Goal: Task Accomplishment & Management: Manage account settings

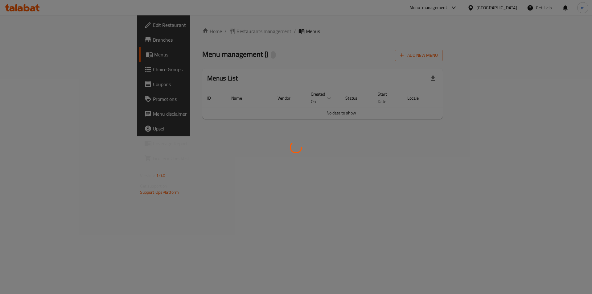
click at [540, 47] on div at bounding box center [296, 147] width 592 height 294
click at [547, 49] on div at bounding box center [296, 147] width 592 height 294
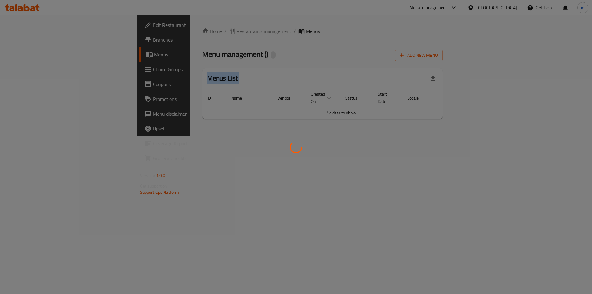
click at [547, 49] on div at bounding box center [296, 147] width 592 height 294
click at [548, 55] on div at bounding box center [296, 147] width 592 height 294
click at [549, 55] on div at bounding box center [296, 147] width 592 height 294
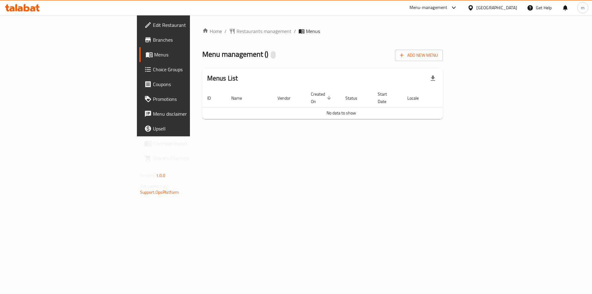
click at [438, 55] on span "Add New Menu" at bounding box center [419, 56] width 38 height 8
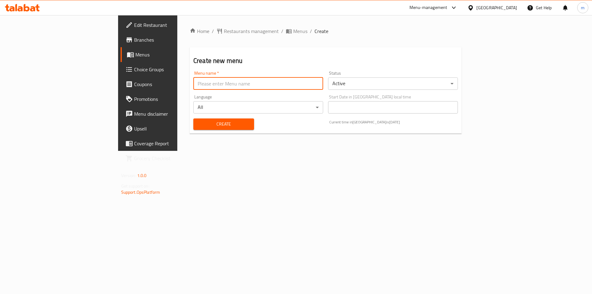
click at [200, 79] on input "text" at bounding box center [258, 83] width 130 height 12
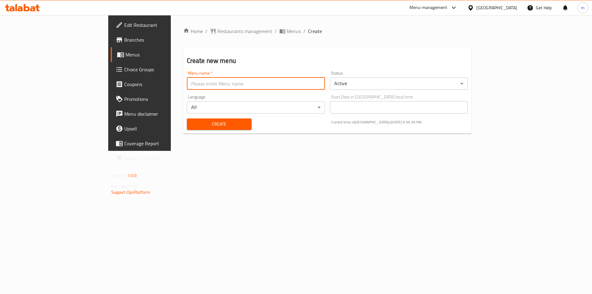
type input "Final Menu"
click at [192, 123] on span "Create" at bounding box center [219, 124] width 55 height 8
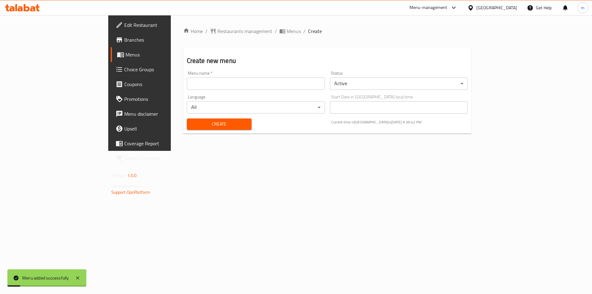
click at [124, 67] on span "Choice Groups" at bounding box center [163, 69] width 78 height 7
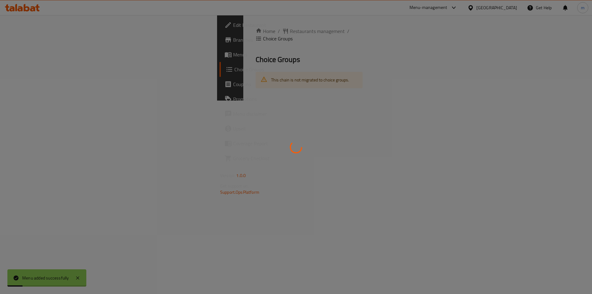
click at [39, 67] on div at bounding box center [296, 147] width 592 height 294
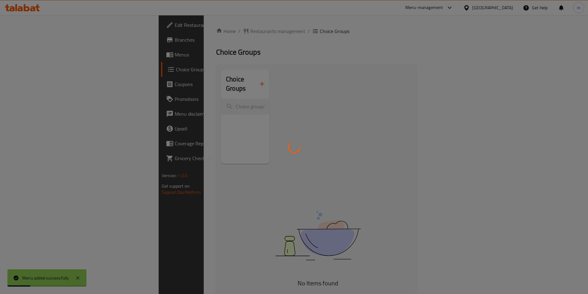
click at [23, 56] on div at bounding box center [294, 147] width 588 height 294
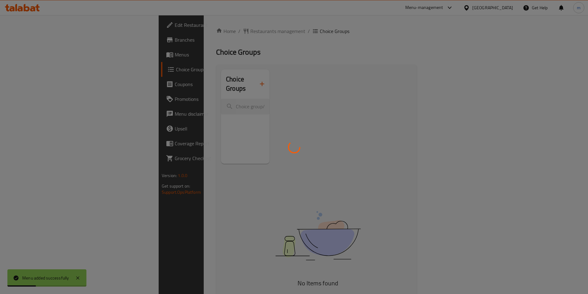
click at [23, 56] on div at bounding box center [294, 147] width 588 height 294
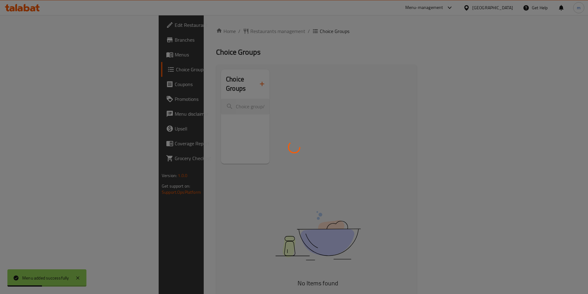
click at [23, 56] on div at bounding box center [294, 147] width 588 height 294
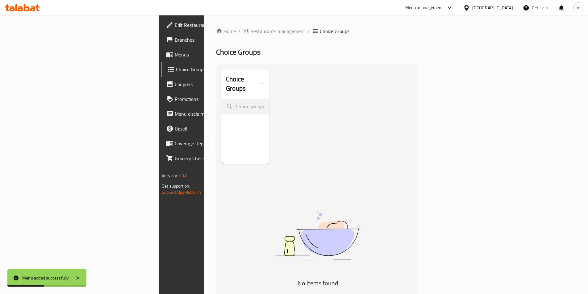
click at [23, 56] on div at bounding box center [294, 147] width 588 height 294
click at [175, 56] on span "Menus" at bounding box center [213, 54] width 77 height 7
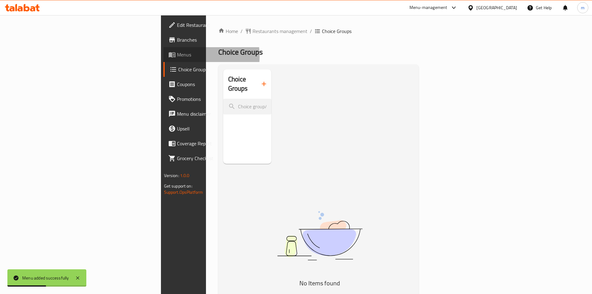
click at [177, 56] on span "Menus" at bounding box center [216, 54] width 78 height 7
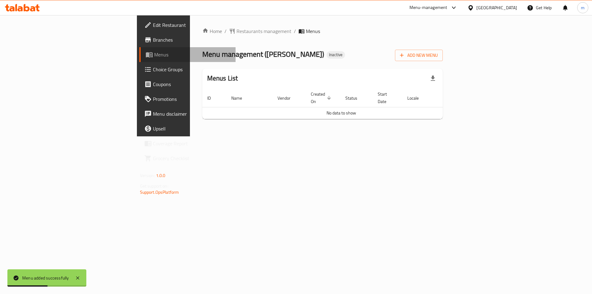
click at [154, 56] on span "Menus" at bounding box center [192, 54] width 77 height 7
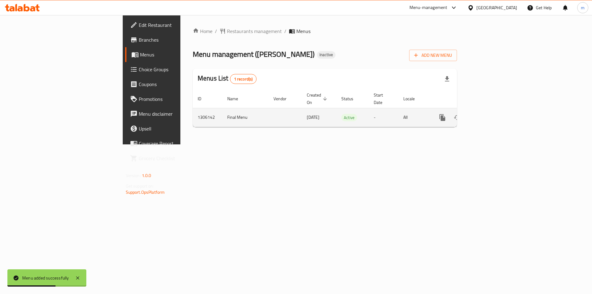
click at [490, 115] on icon "enhanced table" at bounding box center [487, 118] width 6 height 6
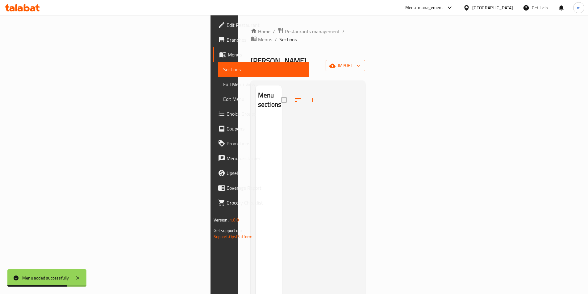
click at [360, 62] on span "import" at bounding box center [345, 66] width 30 height 8
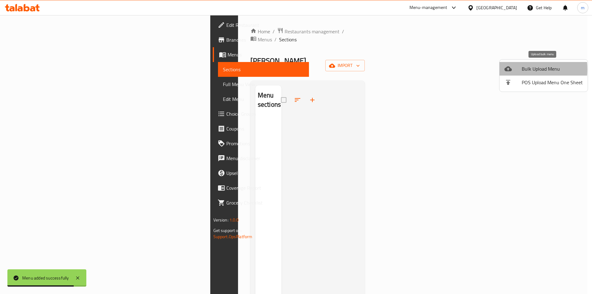
click at [510, 69] on icon at bounding box center [508, 68] width 7 height 5
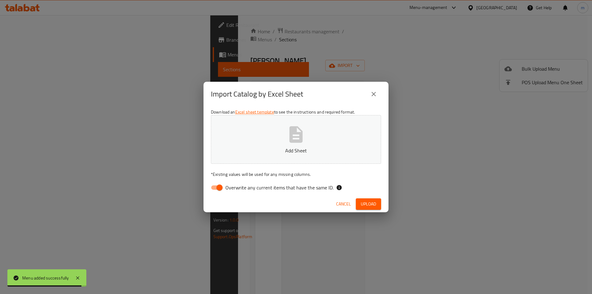
click at [219, 188] on input "Overwrite any current items that have the same ID." at bounding box center [219, 188] width 35 height 12
checkbox input "false"
click at [268, 128] on button "Add Sheet" at bounding box center [296, 139] width 170 height 49
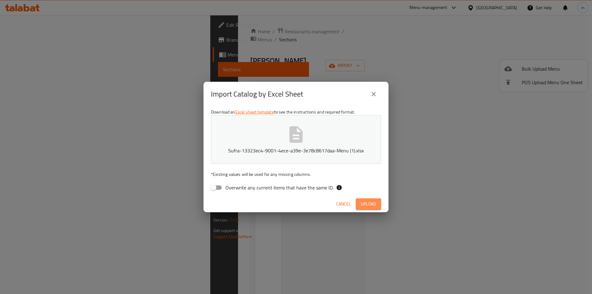
click at [360, 205] on button "Upload" at bounding box center [368, 203] width 25 height 11
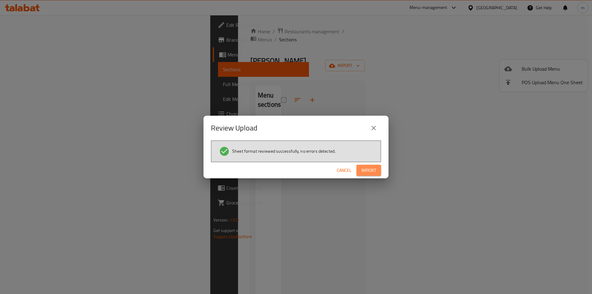
click at [376, 172] on button "Import" at bounding box center [369, 170] width 25 height 11
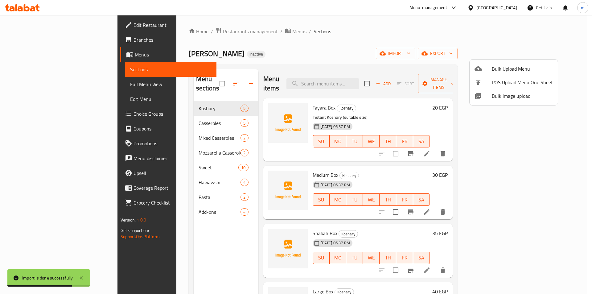
click at [135, 172] on div at bounding box center [296, 147] width 592 height 294
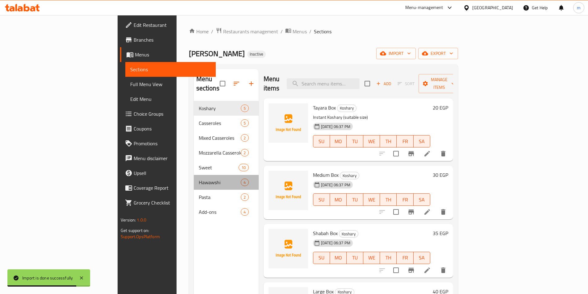
click at [199, 179] on span "Hawawshi" at bounding box center [220, 182] width 42 height 7
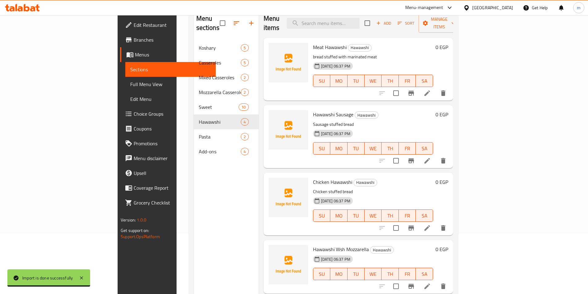
scroll to position [62, 0]
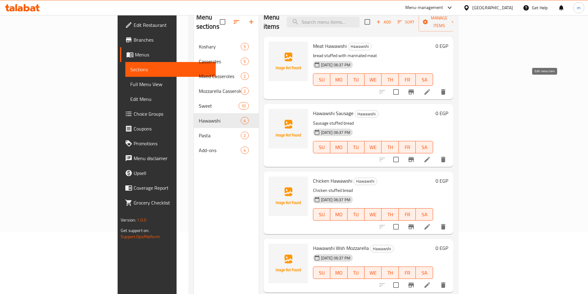
click at [431, 88] on icon at bounding box center [426, 91] width 7 height 7
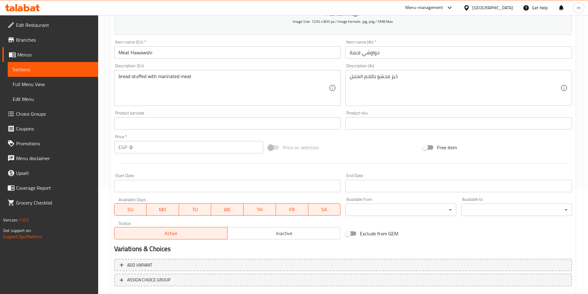
scroll to position [142, 0]
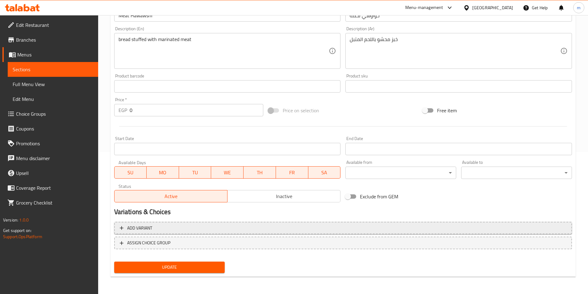
click at [184, 228] on span "Add variant" at bounding box center [343, 228] width 446 height 8
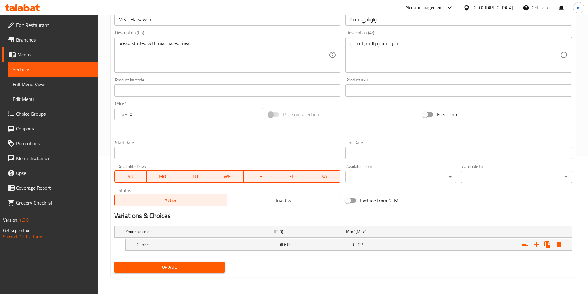
scroll to position [138, 0]
click at [209, 236] on div "Choice" at bounding box center [197, 231] width 147 height 9
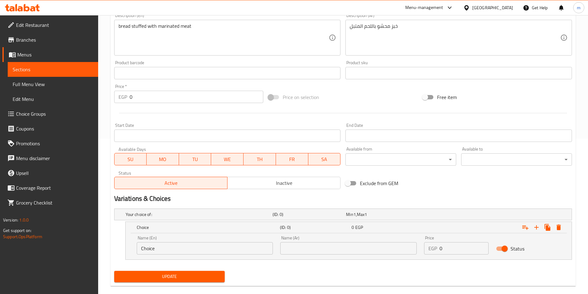
scroll to position [164, 0]
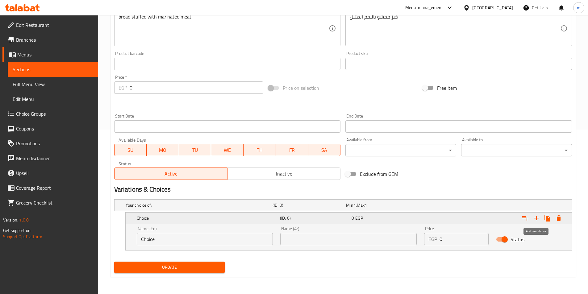
click at [537, 217] on icon "Expand" at bounding box center [536, 217] width 7 height 7
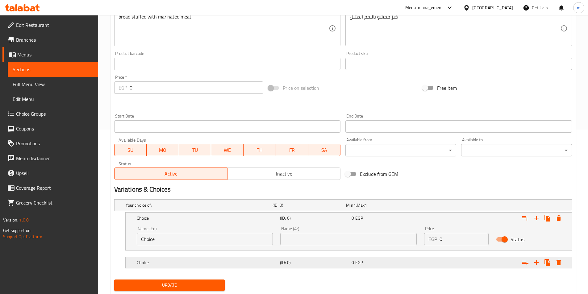
click at [407, 208] on div "0 EGP" at bounding box center [381, 205] width 71 height 6
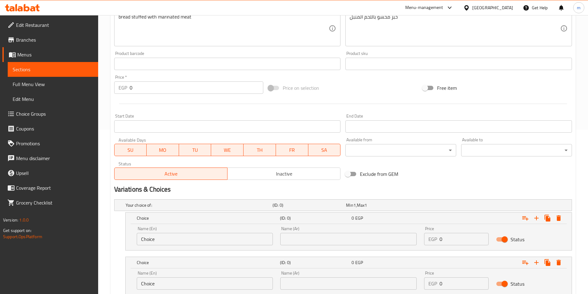
click at [446, 239] on input "0" at bounding box center [463, 239] width 49 height 12
type input "30"
click at [444, 288] on input "0" at bounding box center [463, 283] width 49 height 12
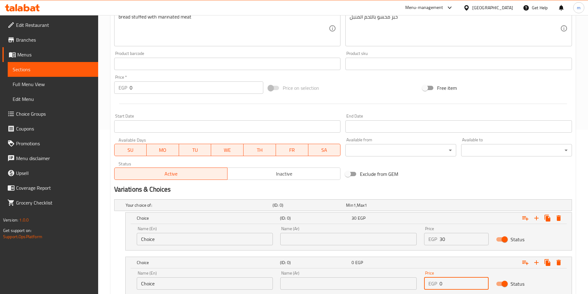
click at [444, 288] on input "0" at bounding box center [463, 283] width 49 height 12
type input "40"
click at [47, 111] on span "Choice Groups" at bounding box center [54, 113] width 77 height 7
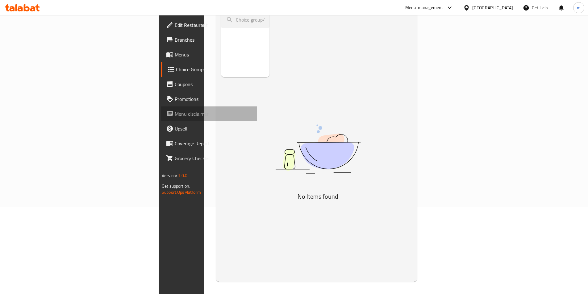
click at [175, 111] on span "Menu disclaimer" at bounding box center [213, 113] width 77 height 7
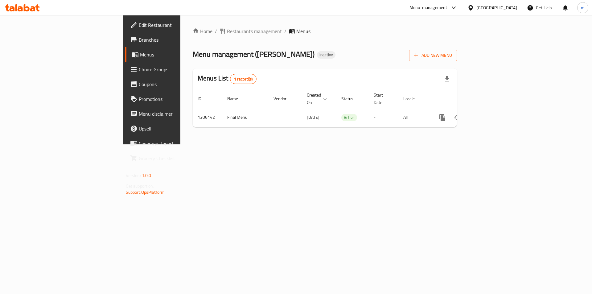
click at [139, 70] on span "Choice Groups" at bounding box center [178, 69] width 78 height 7
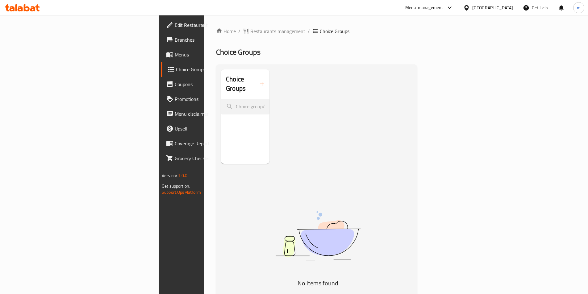
click at [221, 81] on div "Choice Groups" at bounding box center [245, 83] width 48 height 29
click at [258, 81] on icon "button" at bounding box center [261, 83] width 7 height 7
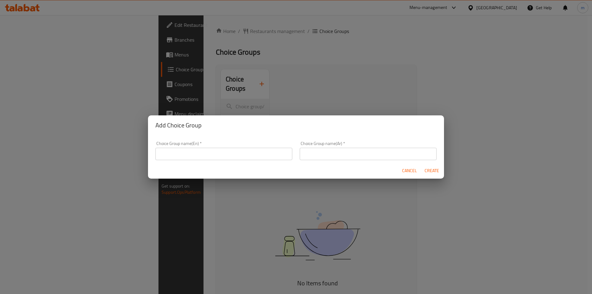
click at [254, 90] on div "Add Choice Group Choice Group name(En)   * Choice Group name(En) * Choice Group…" at bounding box center [296, 147] width 592 height 294
click at [190, 156] on input "text" at bounding box center [224, 154] width 137 height 12
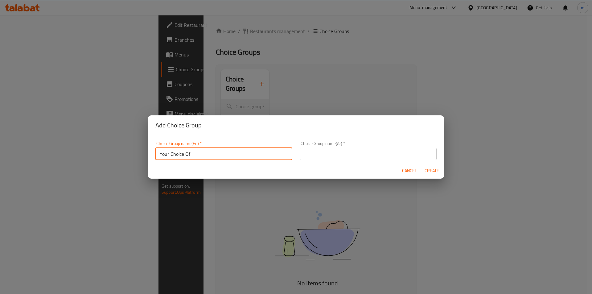
type input "Your Choice Of"
click at [341, 159] on input "text" at bounding box center [368, 154] width 137 height 12
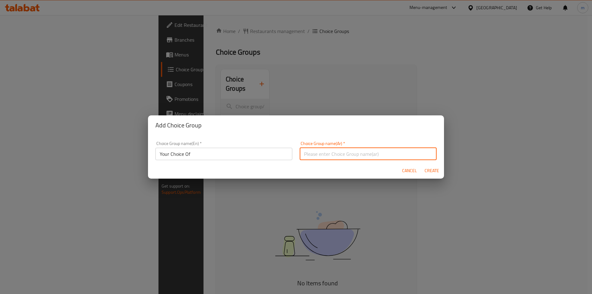
type input "اختيارك من"
click at [425, 170] on span "Create" at bounding box center [432, 171] width 15 height 8
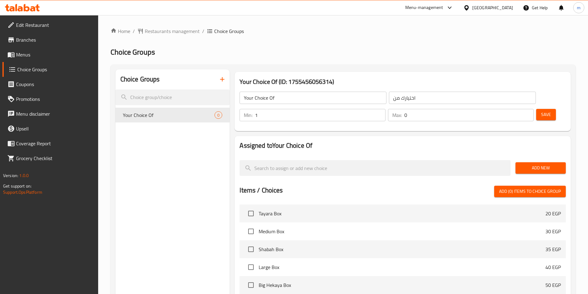
type input "1"
click at [385, 109] on input "1" at bounding box center [320, 115] width 130 height 12
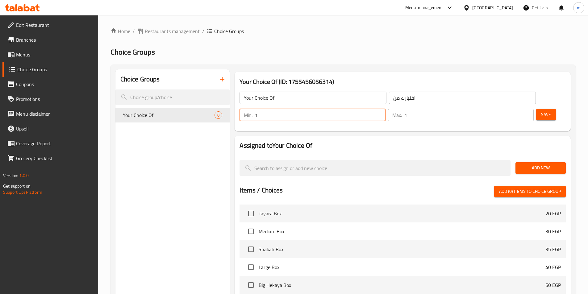
type input "1"
click at [516, 109] on input "1" at bounding box center [468, 115] width 129 height 12
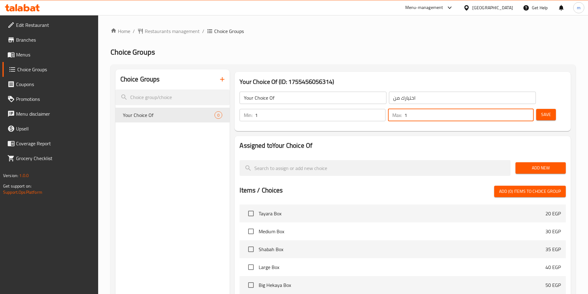
click at [529, 162] on button "Add New" at bounding box center [540, 167] width 50 height 11
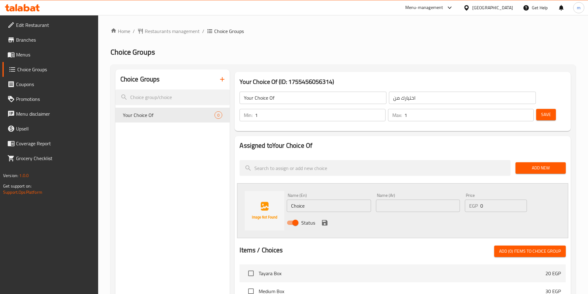
click at [526, 164] on span "Add New" at bounding box center [540, 168] width 40 height 8
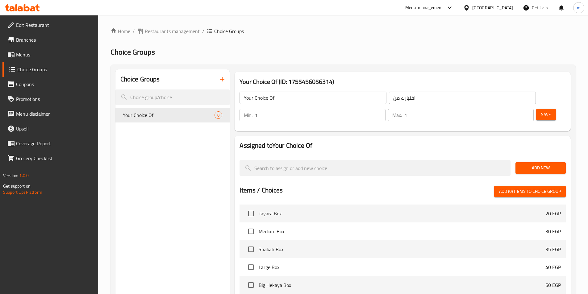
click at [532, 164] on span "Add New" at bounding box center [540, 168] width 40 height 8
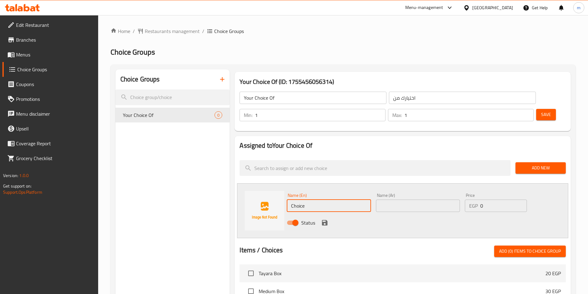
click at [308, 200] on input "Choice" at bounding box center [329, 206] width 84 height 12
paste input "Toast bread"
type input "Toast bread"
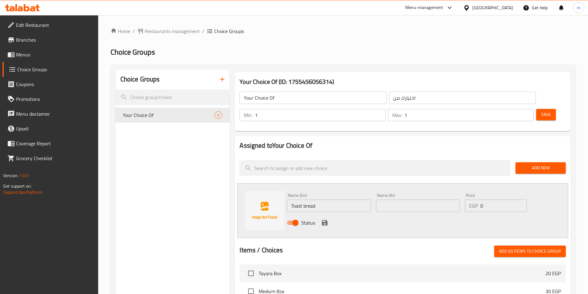
click at [391, 200] on input "text" at bounding box center [418, 206] width 84 height 12
paste input "عيش توست"
type input "عيش توست"
click at [324, 219] on icon "save" at bounding box center [324, 222] width 7 height 7
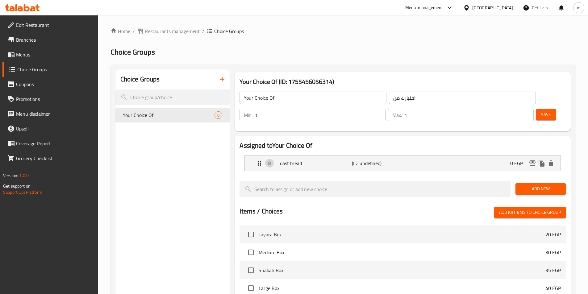
click at [539, 185] on span "Add New" at bounding box center [540, 189] width 40 height 8
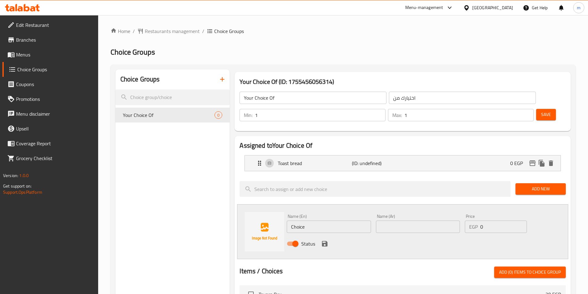
click at [405, 221] on input "text" at bounding box center [418, 227] width 84 height 12
paste input "طماطم متبلة"
type input "طماطم متبلة"
click at [294, 221] on input "Choice" at bounding box center [329, 227] width 84 height 12
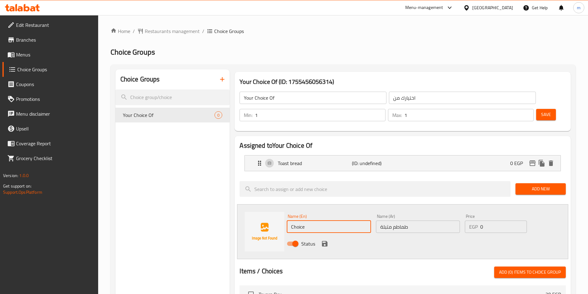
click at [294, 221] on input "Choice" at bounding box center [329, 227] width 84 height 12
paste input "Marinated Tomatoes"
type input "Marinated Tomatoes"
click at [323, 240] on icon "save" at bounding box center [324, 243] width 7 height 7
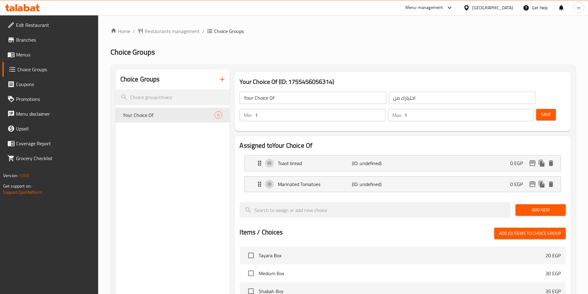
click at [541, 111] on span "Save" at bounding box center [546, 115] width 10 height 8
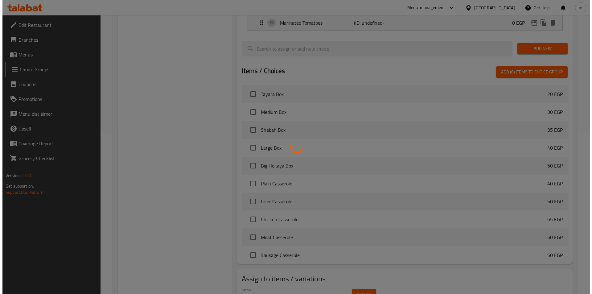
scroll to position [177, 0]
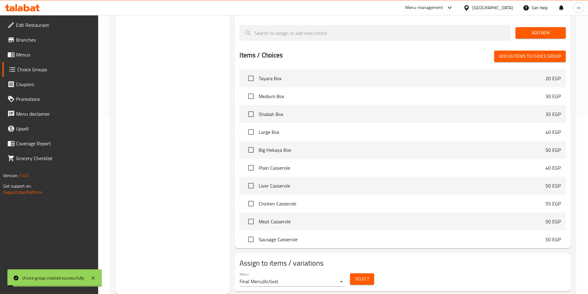
click at [356, 275] on span "Select" at bounding box center [362, 279] width 14 height 8
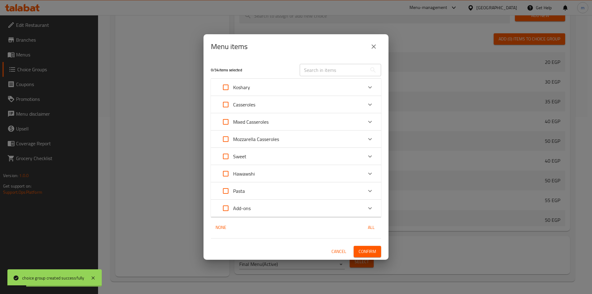
click at [238, 208] on p "Add-ons" at bounding box center [242, 208] width 18 height 7
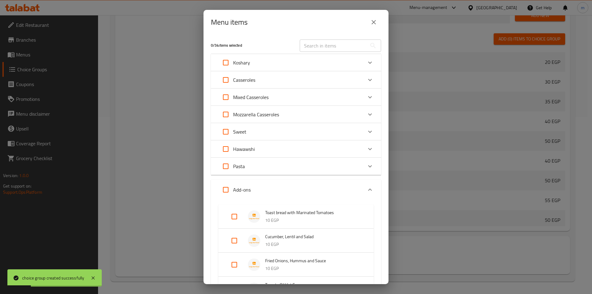
click at [275, 213] on span "Toast bread with Marinated Tomatoes" at bounding box center [313, 213] width 96 height 8
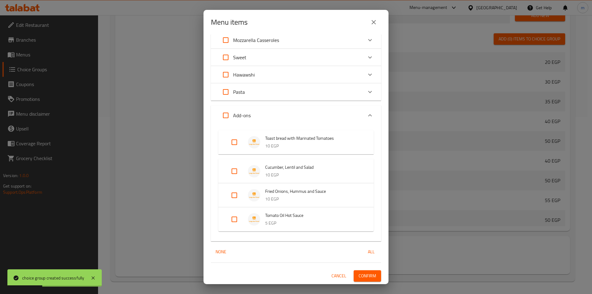
click at [238, 141] on input "Expand" at bounding box center [234, 142] width 15 height 15
checkbox input "true"
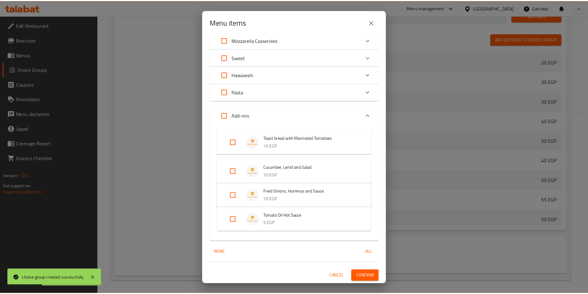
scroll to position [69, 0]
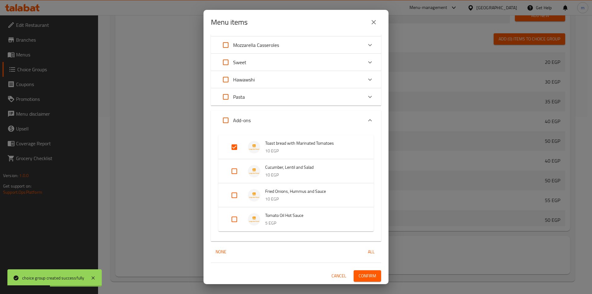
click at [356, 281] on button "Confirm" at bounding box center [367, 275] width 27 height 11
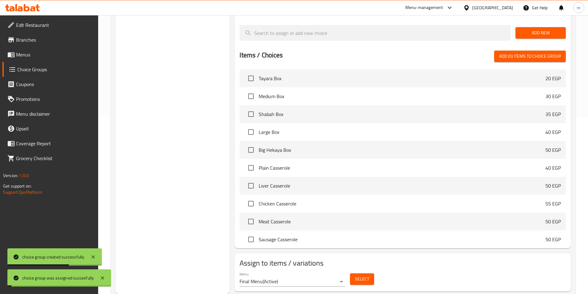
click at [154, 157] on div "Choice Groups Your Choice Of 2" at bounding box center [172, 93] width 114 height 402
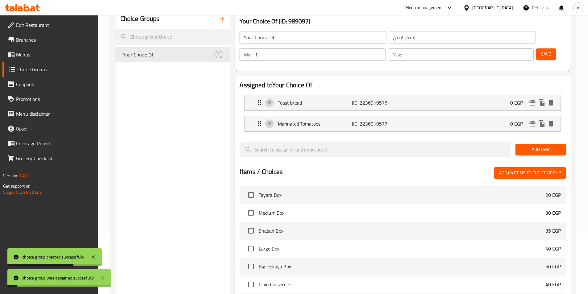
scroll to position [0, 0]
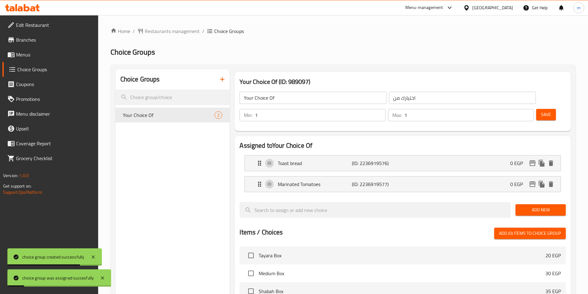
click at [218, 81] on button "button" at bounding box center [222, 79] width 15 height 15
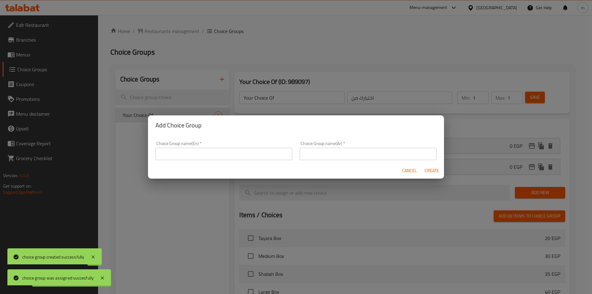
click at [205, 151] on input "text" at bounding box center [224, 154] width 137 height 12
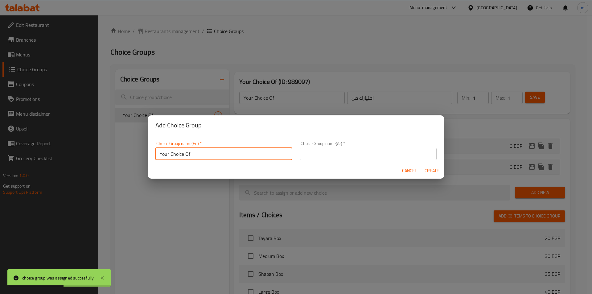
type input "Your Choice Of"
click at [357, 155] on input "text" at bounding box center [368, 154] width 137 height 12
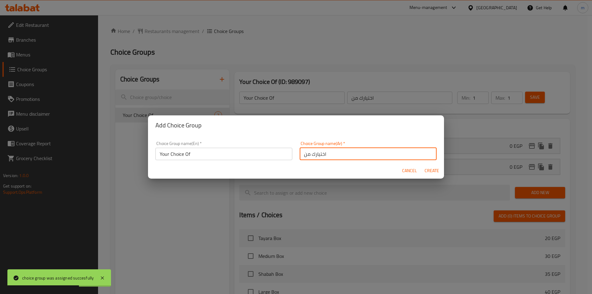
type input "اختيارك من"
click at [430, 172] on span "Create" at bounding box center [432, 171] width 15 height 8
type input "Your Choice Of"
type input "اختيارك من"
type input "0"
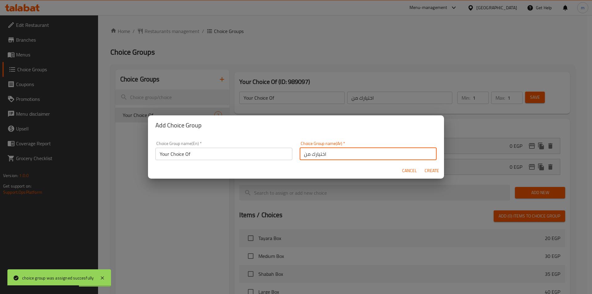
type input "0"
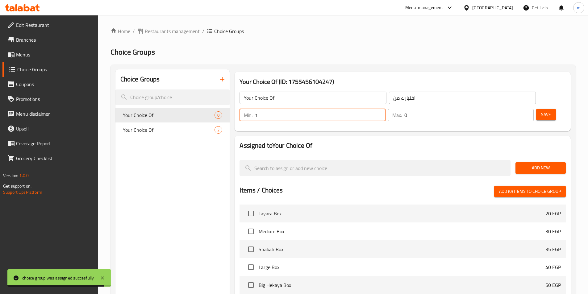
type input "1"
click at [385, 109] on input "1" at bounding box center [320, 115] width 130 height 12
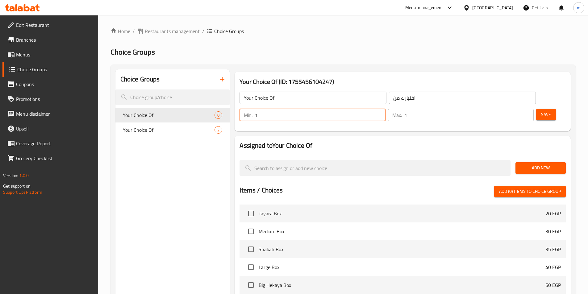
type input "1"
click at [517, 109] on input "1" at bounding box center [468, 115] width 129 height 12
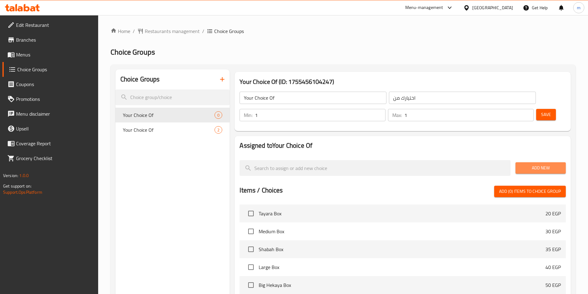
click at [529, 164] on span "Add New" at bounding box center [540, 168] width 40 height 8
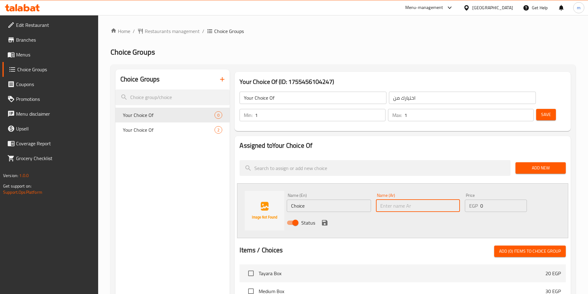
click at [391, 200] on input "text" at bounding box center [418, 206] width 84 height 12
paste input "سلطة"
type input "سلطة"
click at [305, 200] on input "Choice" at bounding box center [329, 206] width 84 height 12
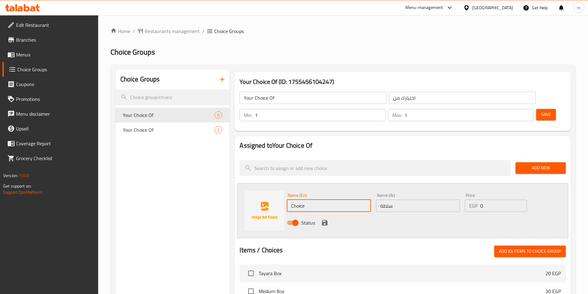
click at [305, 200] on input "Choice" at bounding box center [329, 206] width 84 height 12
paste input "Salad"
type input "Salad"
click at [430, 214] on div "Status" at bounding box center [417, 222] width 267 height 17
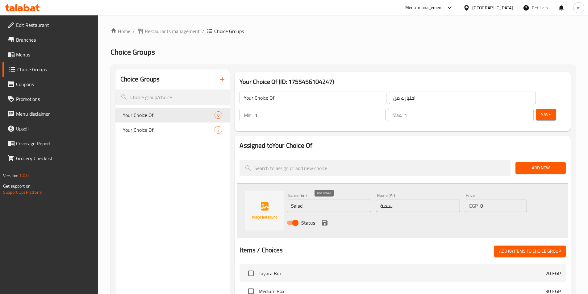
click at [326, 220] on icon "save" at bounding box center [325, 223] width 6 height 6
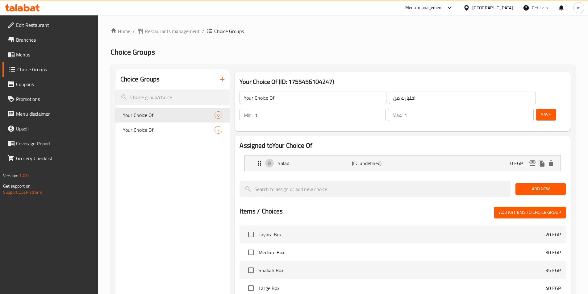
click at [529, 185] on span "Add New" at bounding box center [540, 189] width 40 height 8
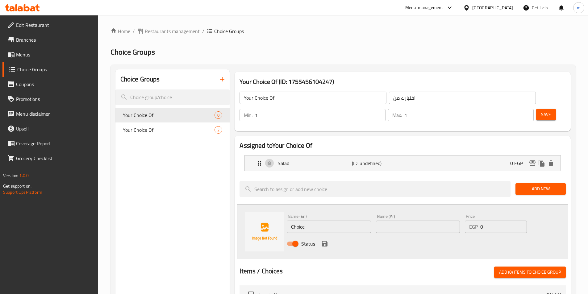
click at [389, 221] on input "text" at bounding box center [418, 227] width 84 height 12
paste input "خيار"
type input "خيار"
click at [306, 221] on input "Choice" at bounding box center [329, 227] width 84 height 12
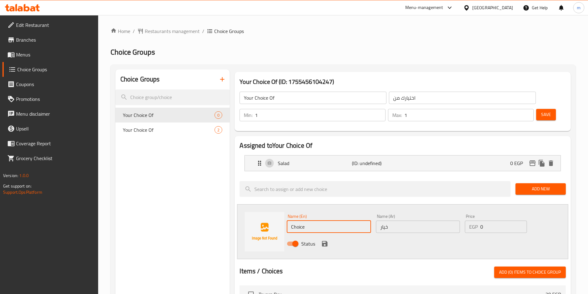
click at [306, 221] on input "Choice" at bounding box center [329, 227] width 84 height 12
paste input "ucumber"
type input "Cucumber"
click at [323, 240] on icon "save" at bounding box center [324, 243] width 7 height 7
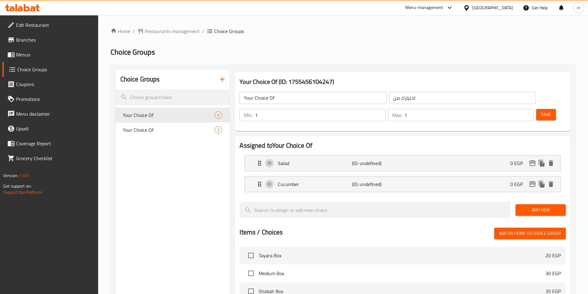
click at [541, 206] on span "Add New" at bounding box center [540, 210] width 40 height 8
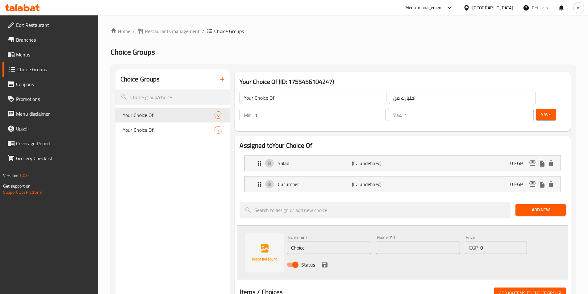
click at [301, 242] on input "Choice" at bounding box center [329, 248] width 84 height 12
paste input "Lentil"
type input "Lentil"
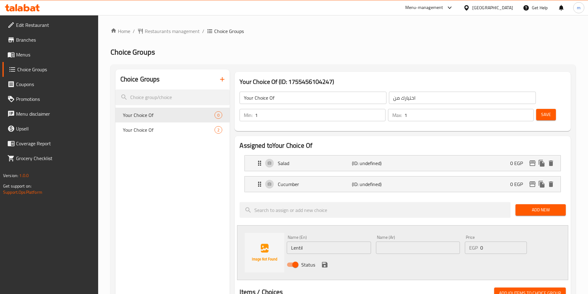
click at [380, 242] on input "text" at bounding box center [418, 248] width 84 height 12
paste input "عدس"
type input "عدس"
click at [326, 262] on icon "save" at bounding box center [325, 265] width 6 height 6
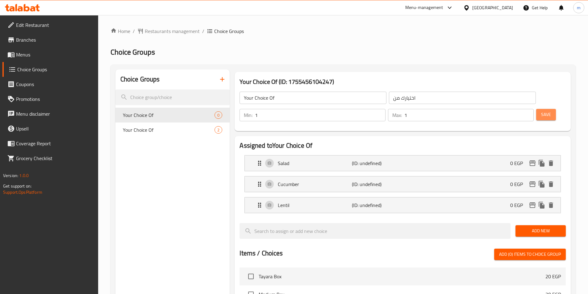
drag, startPoint x: 536, startPoint y: 92, endPoint x: 533, endPoint y: 98, distance: 6.2
click at [536, 109] on button "Save" at bounding box center [546, 114] width 20 height 11
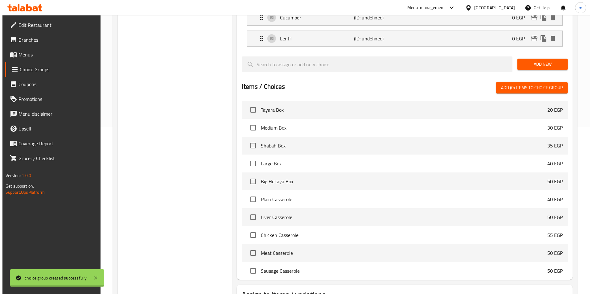
scroll to position [198, 0]
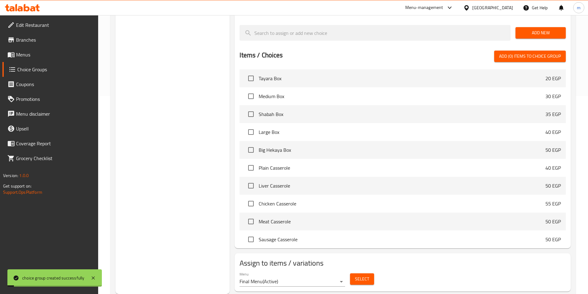
click at [357, 275] on span "Select" at bounding box center [362, 279] width 14 height 8
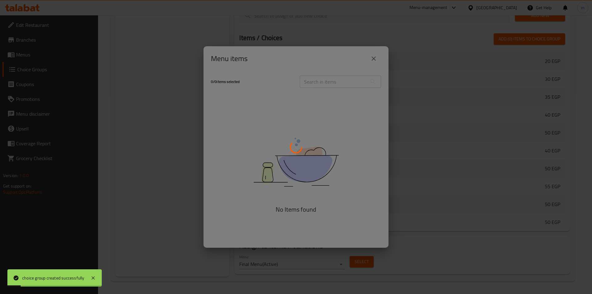
click at [336, 80] on div at bounding box center [296, 147] width 592 height 294
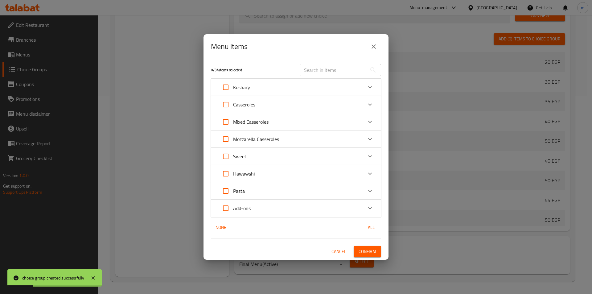
click at [236, 206] on p "Add-ons" at bounding box center [242, 208] width 18 height 7
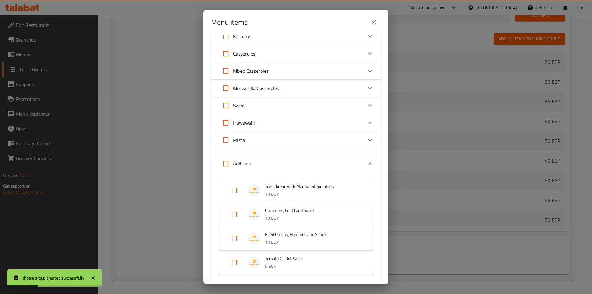
scroll to position [60, 0]
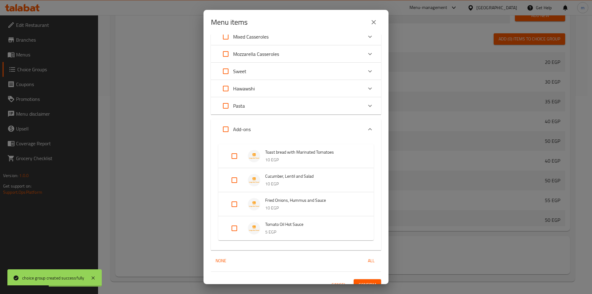
click at [228, 185] on input "Expand" at bounding box center [234, 180] width 15 height 15
checkbox input "true"
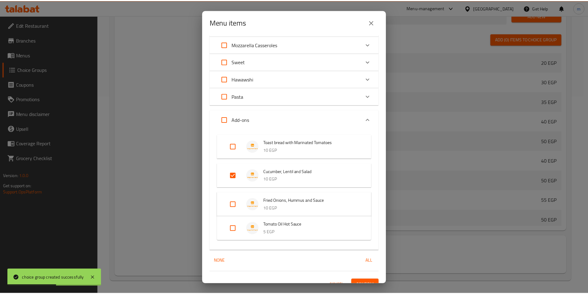
scroll to position [79, 0]
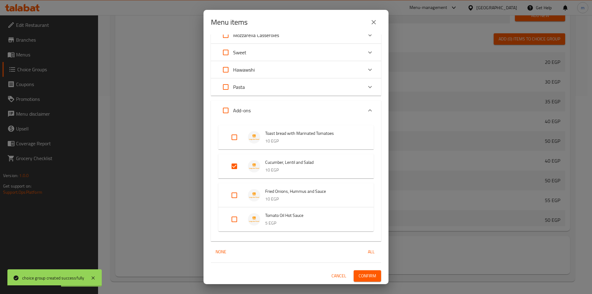
click at [364, 274] on span "Confirm" at bounding box center [368, 276] width 18 height 8
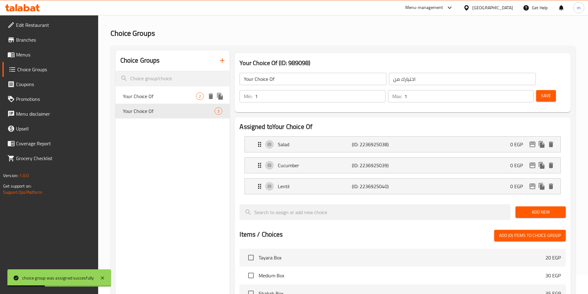
scroll to position [0, 0]
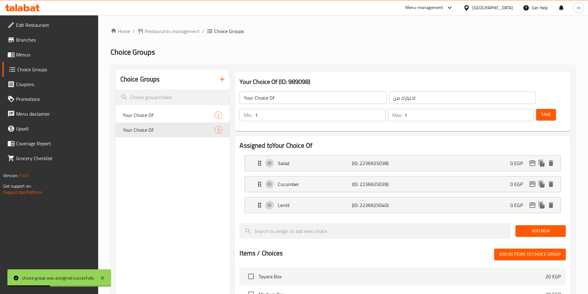
click at [225, 76] on icon "button" at bounding box center [221, 79] width 7 height 7
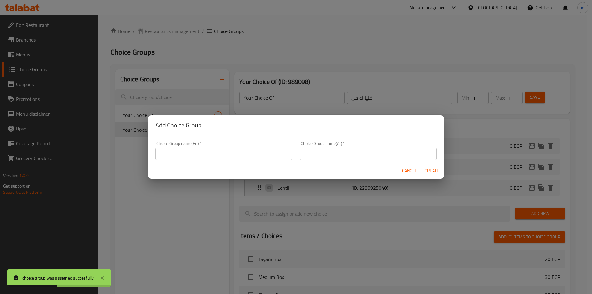
click at [236, 149] on input "text" at bounding box center [224, 154] width 137 height 12
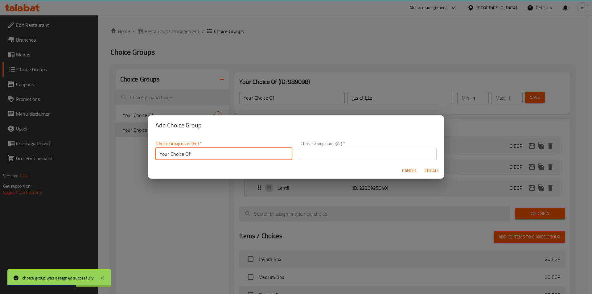
type input "Your Choice Of"
click at [314, 153] on input "text" at bounding box center [368, 154] width 137 height 12
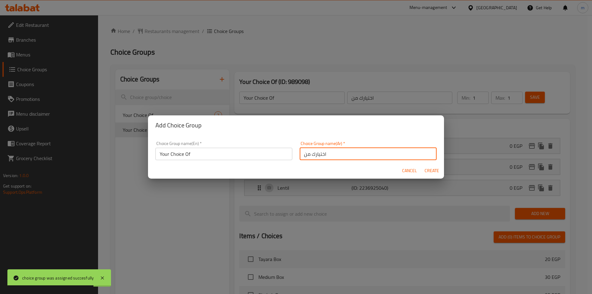
type input "اختيارك من"
click at [426, 175] on button "Create" at bounding box center [432, 170] width 20 height 11
type input "Your Choice Of"
type input "اختيارك من"
type input "0"
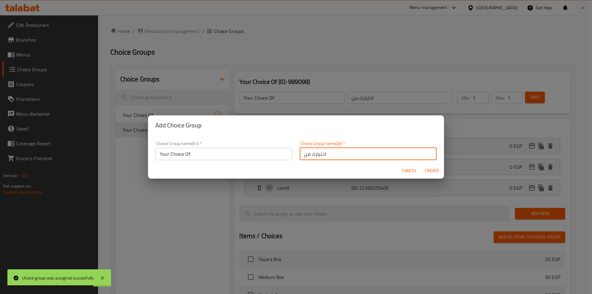
type input "0"
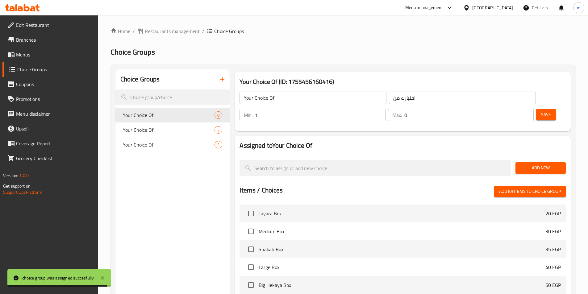
type input "1"
click at [385, 109] on input "1" at bounding box center [320, 115] width 130 height 12
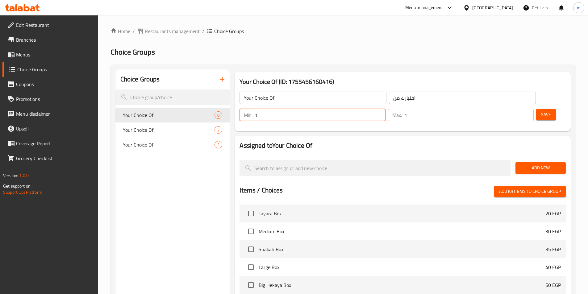
type input "1"
click at [515, 109] on input "1" at bounding box center [468, 115] width 129 height 12
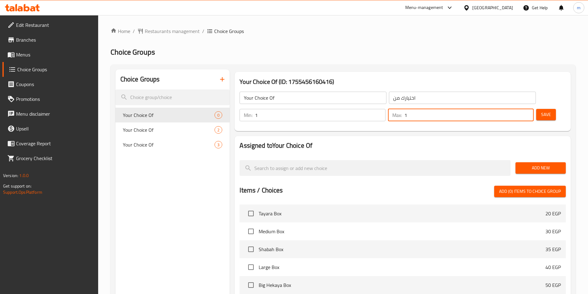
click at [522, 164] on span "Add New" at bounding box center [540, 168] width 40 height 8
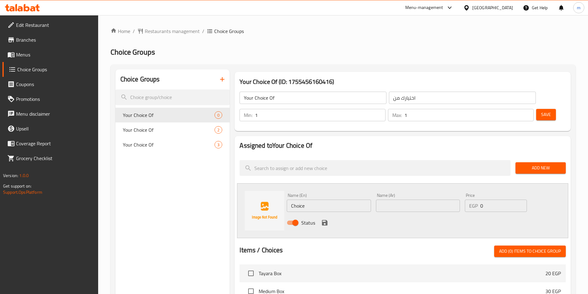
click at [343, 200] on input "Choice" at bounding box center [329, 206] width 84 height 12
paste input "Fried Onions"
type input "Fried Onions"
click at [398, 200] on input "text" at bounding box center [418, 206] width 84 height 12
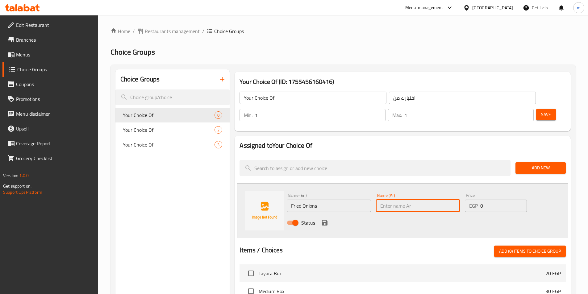
click at [398, 200] on input "text" at bounding box center [418, 206] width 84 height 12
paste input "[GEOGRAPHIC_DATA]"
type input "[GEOGRAPHIC_DATA]"
click at [323, 220] on icon "save" at bounding box center [325, 223] width 6 height 6
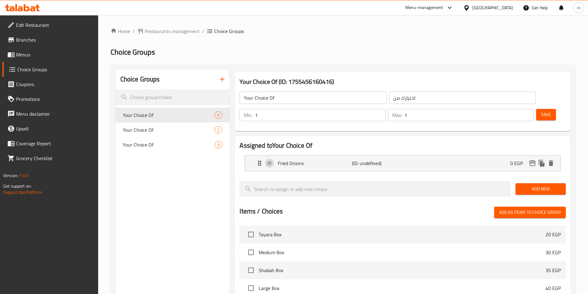
click at [525, 185] on span "Add New" at bounding box center [540, 189] width 40 height 8
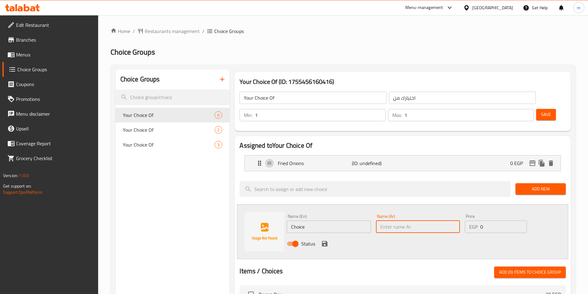
click at [433, 221] on input "text" at bounding box center [418, 227] width 84 height 12
paste input "[GEOGRAPHIC_DATA]"
type input "[GEOGRAPHIC_DATA]"
click at [315, 221] on input "Choice" at bounding box center [329, 227] width 84 height 12
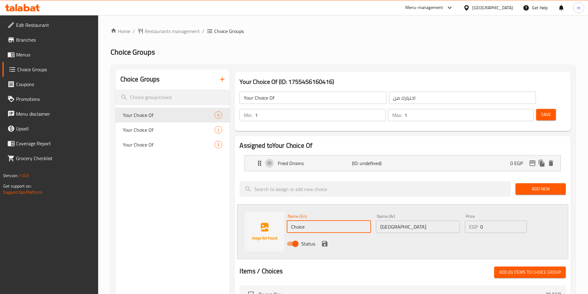
click at [315, 221] on input "Choice" at bounding box center [329, 227] width 84 height 12
paste input "Hummus"
click at [315, 221] on input "Choice" at bounding box center [329, 227] width 84 height 12
type input "Hummus"
click at [323, 240] on icon "save" at bounding box center [324, 243] width 7 height 7
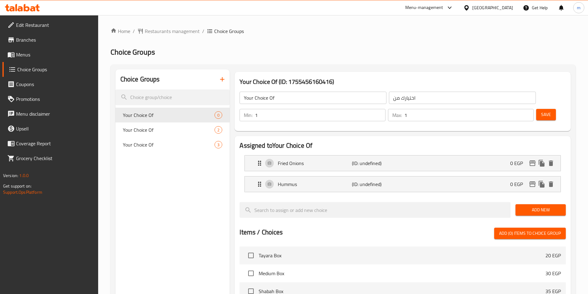
click at [557, 204] on button "Add New" at bounding box center [540, 209] width 50 height 11
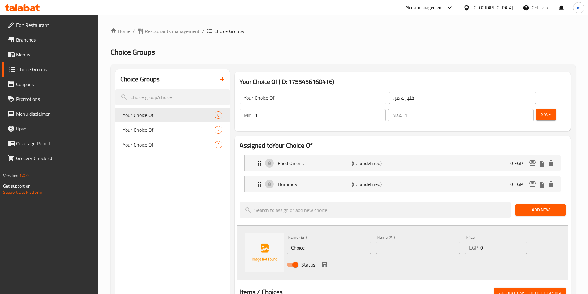
click at [388, 242] on input "text" at bounding box center [418, 248] width 84 height 12
paste input "صلصة"
type input "صلصة"
click at [331, 242] on input "Choice" at bounding box center [329, 248] width 84 height 12
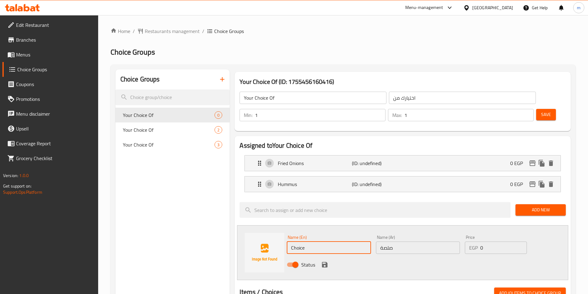
paste input "Sau"
type input "Sauce"
click at [325, 261] on icon "save" at bounding box center [324, 264] width 7 height 7
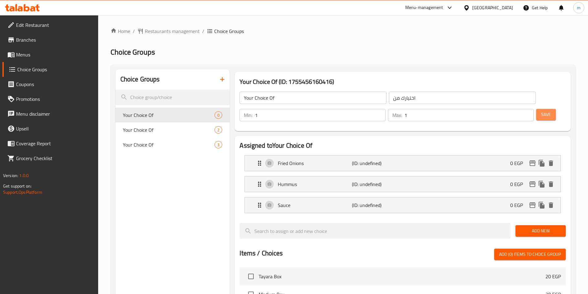
click at [541, 111] on span "Save" at bounding box center [546, 115] width 10 height 8
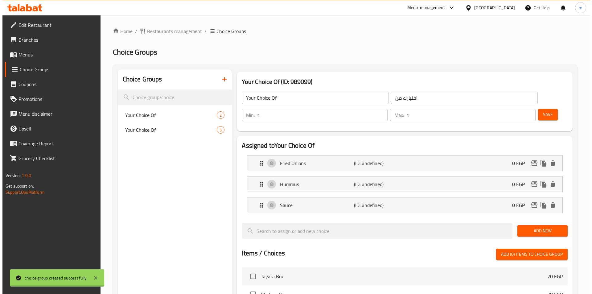
scroll to position [198, 0]
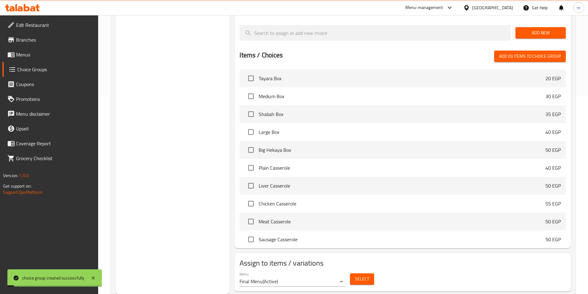
click at [361, 275] on span "Select" at bounding box center [362, 279] width 14 height 8
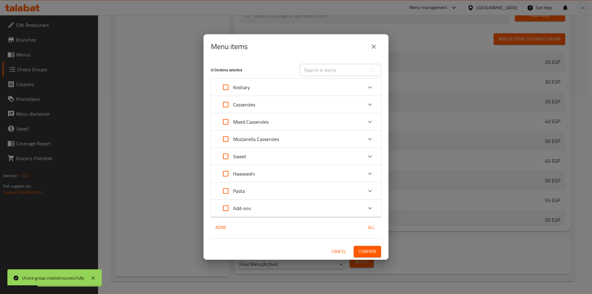
click at [226, 204] on input "Expand" at bounding box center [225, 208] width 15 height 15
checkbox input "true"
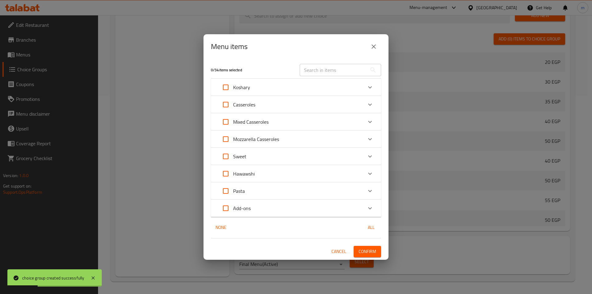
checkbox input "true"
click at [239, 206] on p "Add-ons" at bounding box center [242, 208] width 18 height 7
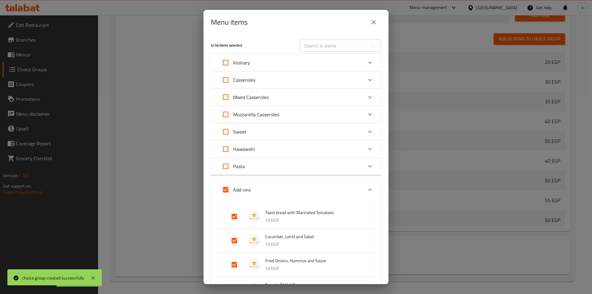
click at [238, 215] on input "Expand" at bounding box center [234, 216] width 15 height 15
checkbox input "false"
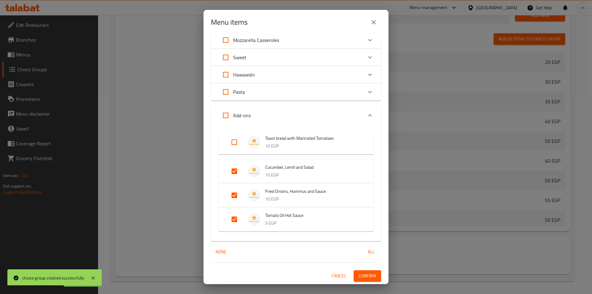
click at [238, 175] on input "Expand" at bounding box center [234, 171] width 15 height 15
checkbox input "false"
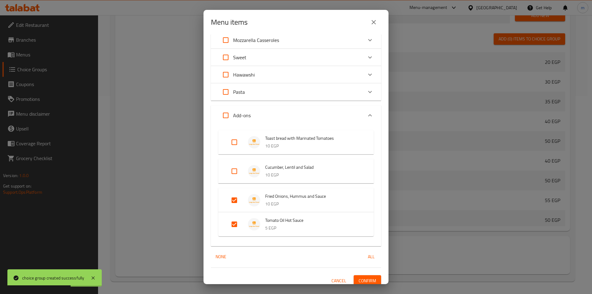
click at [233, 224] on input "Expand" at bounding box center [234, 224] width 15 height 15
checkbox input "false"
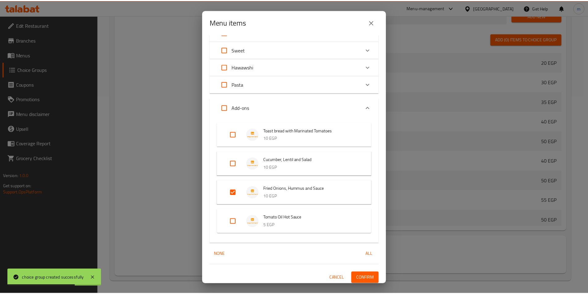
scroll to position [84, 0]
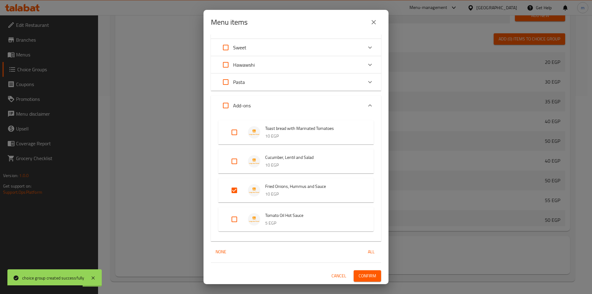
click at [358, 272] on button "Confirm" at bounding box center [367, 275] width 27 height 11
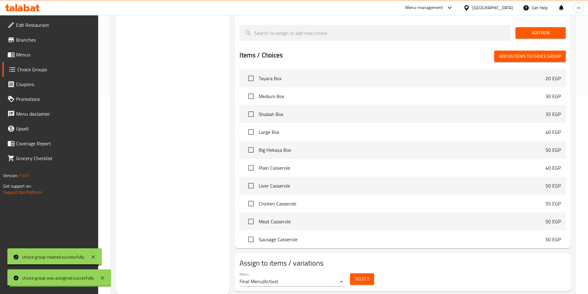
click at [147, 166] on div "Choice Groups Your Choice Of 2 Your Choice Of 3 Your Choice Of 3" at bounding box center [172, 82] width 114 height 423
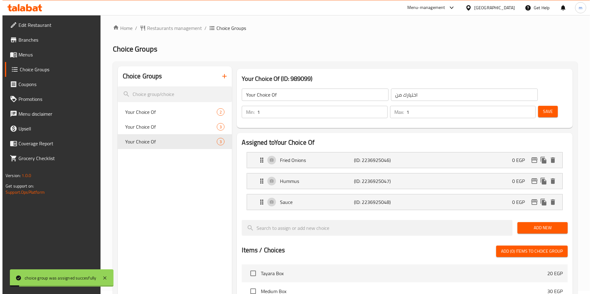
scroll to position [0, 0]
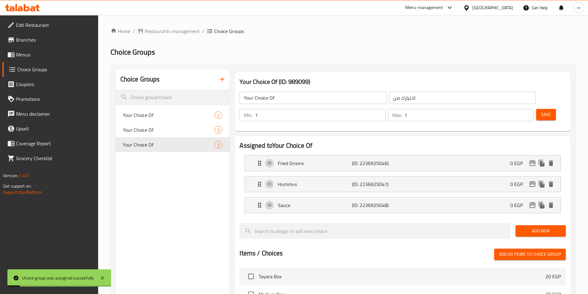
click at [36, 56] on span "Menus" at bounding box center [54, 54] width 77 height 7
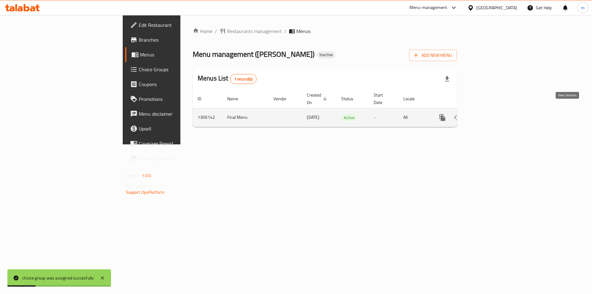
click at [491, 114] on icon "enhanced table" at bounding box center [486, 117] width 7 height 7
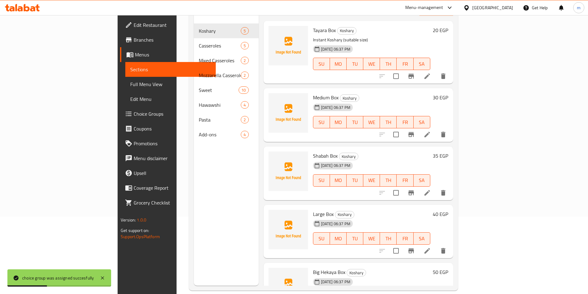
scroll to position [86, 0]
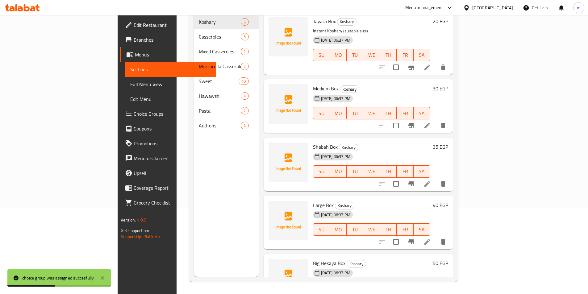
click at [194, 118] on div "Add-ons 4" at bounding box center [226, 125] width 65 height 15
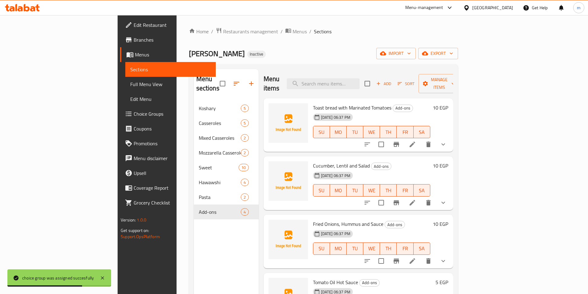
click at [415, 142] on icon at bounding box center [412, 145] width 6 height 6
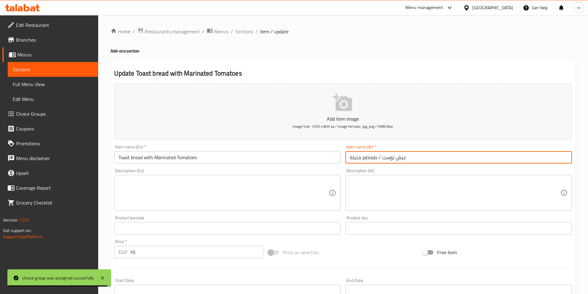
click at [379, 156] on input "عيش توست / طماطم متبلة" at bounding box center [458, 157] width 226 height 12
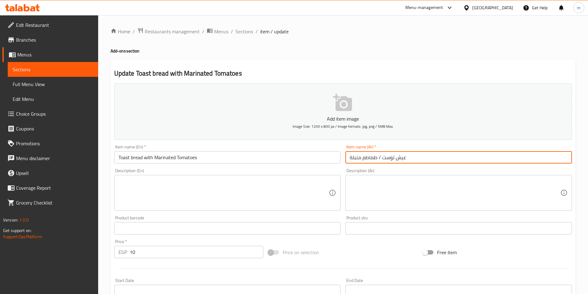
click at [379, 157] on input "عيش توست / طماطم متبلة" at bounding box center [458, 157] width 226 height 12
click at [381, 155] on input "عيش توست / طماطم متبلة" at bounding box center [458, 157] width 226 height 12
click at [151, 157] on input "Toast bread with Marinated Tomatoes" at bounding box center [227, 157] width 226 height 12
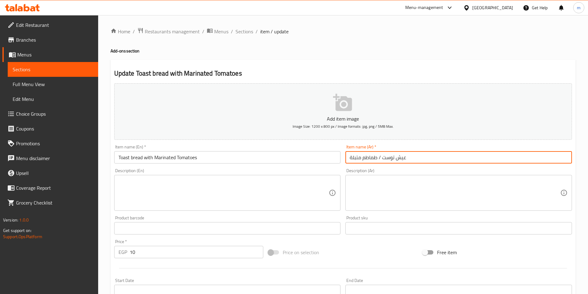
click at [151, 157] on input "Toast bread with Marinated Tomatoes" at bounding box center [227, 157] width 226 height 12
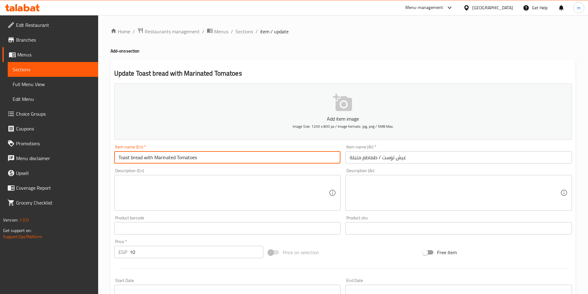
paste input "/"
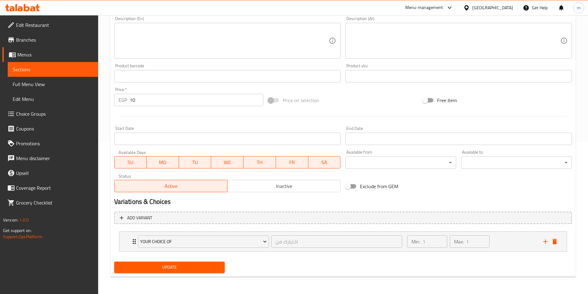
type input "Toast bread / Marinated Tomatoes"
click at [168, 272] on button "Update" at bounding box center [169, 267] width 111 height 11
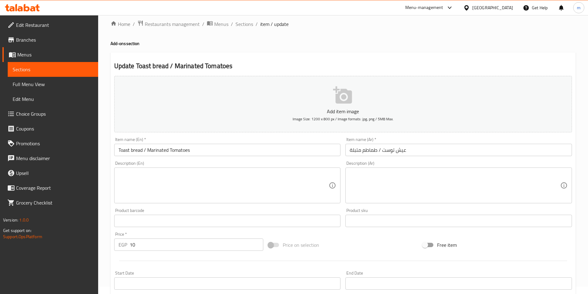
scroll to position [0, 0]
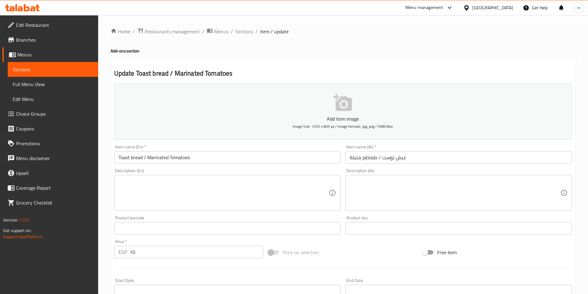
click at [66, 68] on span "Sections" at bounding box center [53, 69] width 81 height 7
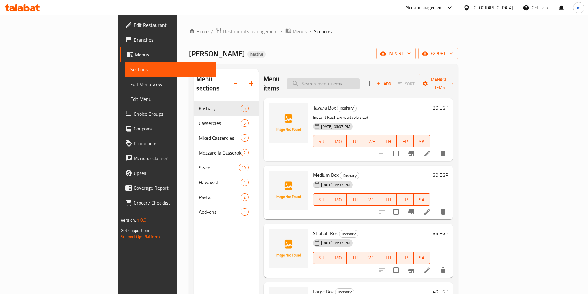
click at [351, 81] on input "search" at bounding box center [323, 83] width 73 height 11
paste input "علبة وسط"
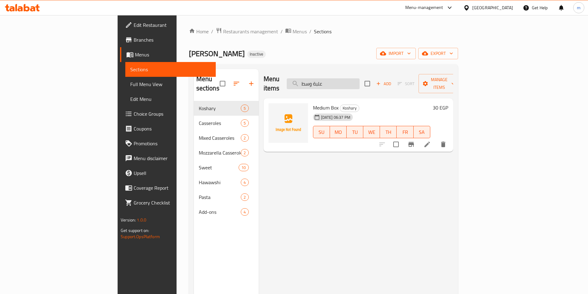
type input "علبة وسط"
click at [430, 142] on icon at bounding box center [427, 145] width 6 height 6
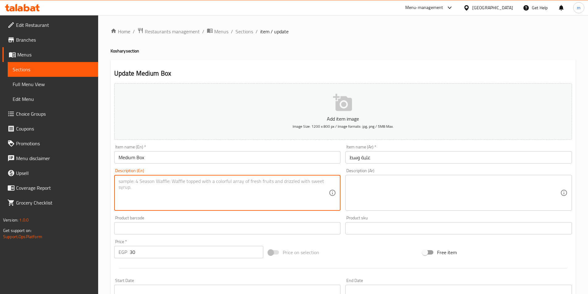
click at [144, 189] on textarea at bounding box center [223, 192] width 210 height 29
paste textarea "Rice, lentils, pasta and sauce, served in a medium box."
type textarea "Rice, lentils, pasta and sauce, served in a medium box."
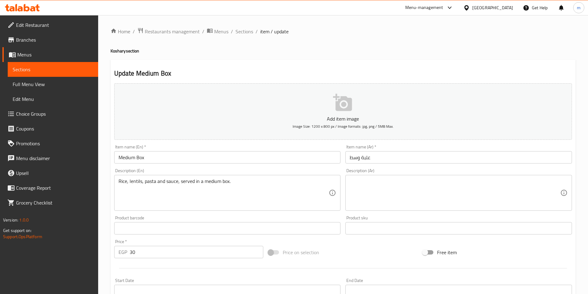
click at [368, 197] on textarea at bounding box center [455, 192] width 210 height 29
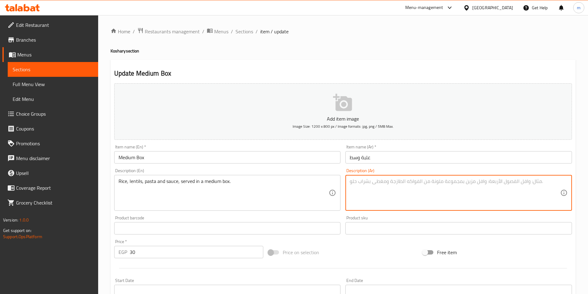
paste textarea "أرز وعدس ومكرونة وصلصة، يقدم في علبة حجم وسط."
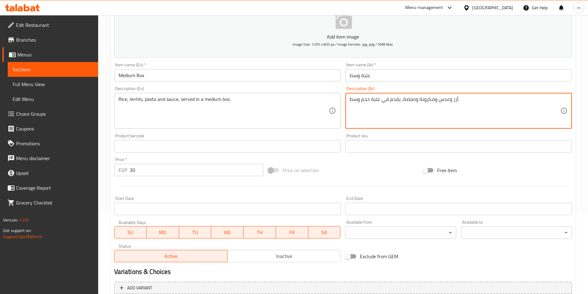
scroll to position [142, 0]
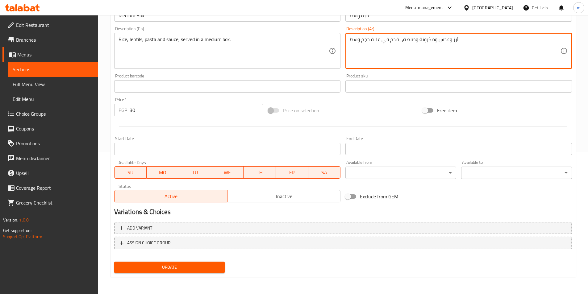
type textarea "أرز وعدس ومكرونة وصلصة، يقدم في علبة حجم وسط."
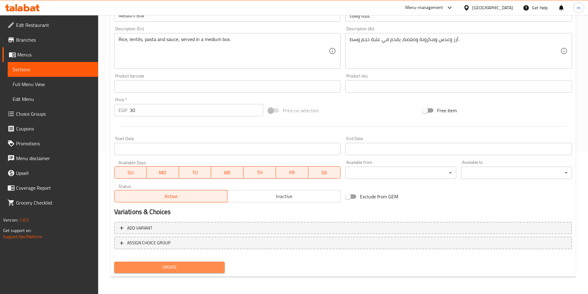
click at [155, 268] on span "Update" at bounding box center [169, 267] width 101 height 8
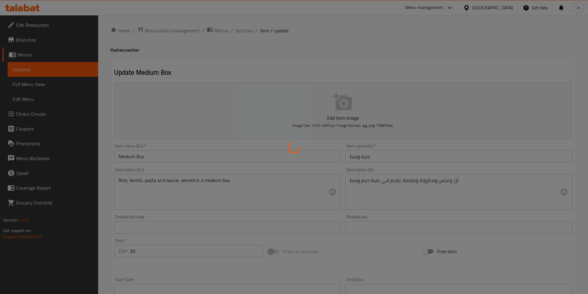
scroll to position [0, 0]
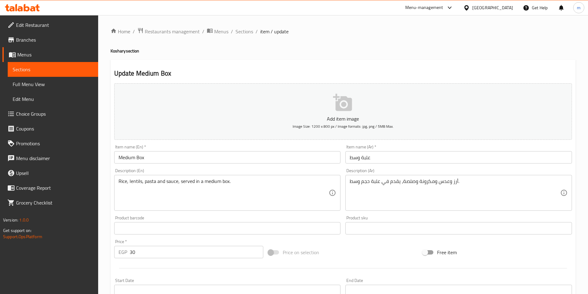
click at [35, 67] on span "Sections" at bounding box center [53, 69] width 81 height 7
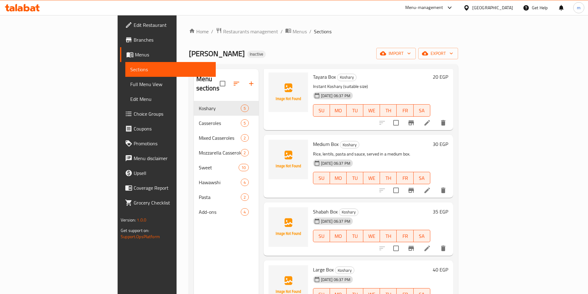
scroll to position [62, 0]
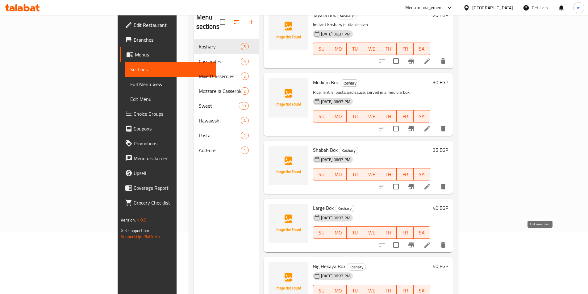
click at [431, 241] on icon at bounding box center [426, 244] width 7 height 7
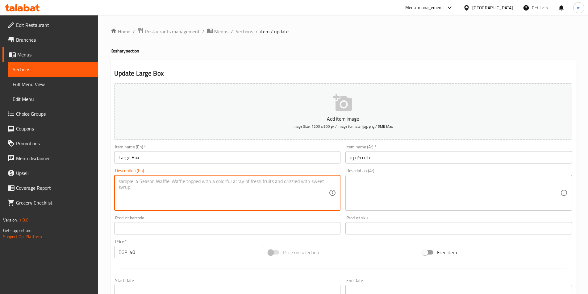
click at [211, 189] on textarea at bounding box center [223, 192] width 210 height 29
paste textarea "Rice, pasta, chickpeas, fried onion, and sauce"
type textarea "Rice, pasta, chickpeas, fried onion, and sauce"
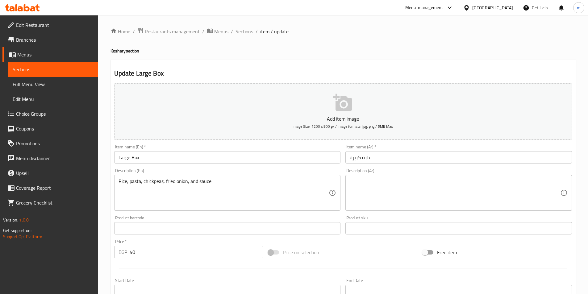
click at [375, 186] on textarea at bounding box center [455, 192] width 210 height 29
paste textarea "أرز، معكرونة، [GEOGRAPHIC_DATA]، بصل مقلي وصلصة"
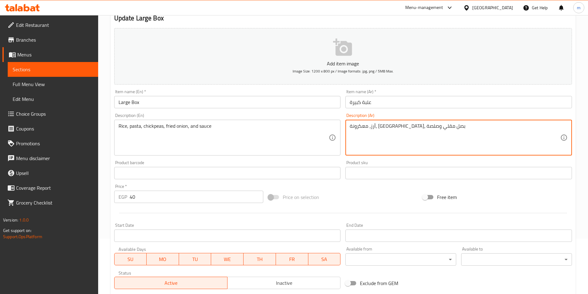
scroll to position [123, 0]
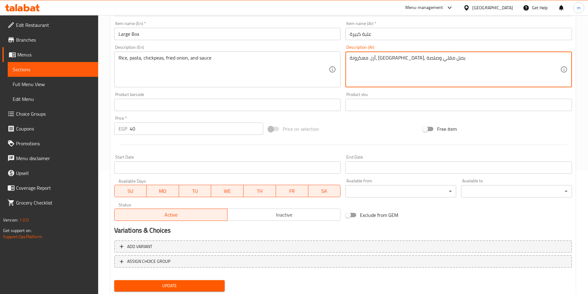
type textarea "أرز، معكرونة، [GEOGRAPHIC_DATA]، بصل مقلي وصلصة"
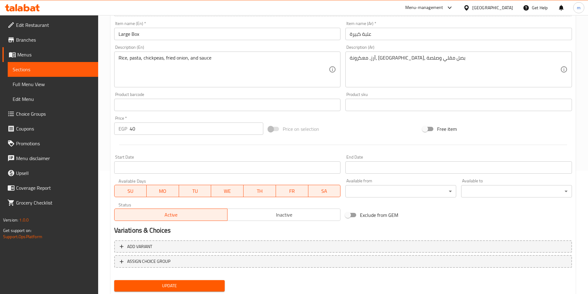
click at [159, 279] on div "Update" at bounding box center [170, 286] width 116 height 16
click at [159, 285] on span "Update" at bounding box center [169, 286] width 101 height 8
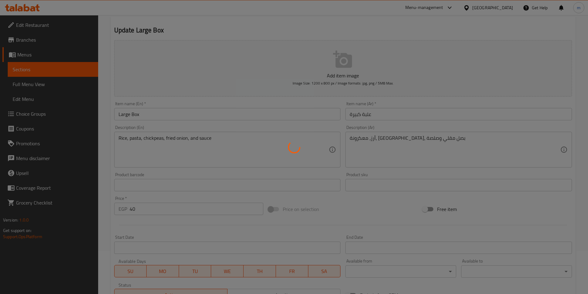
scroll to position [0, 0]
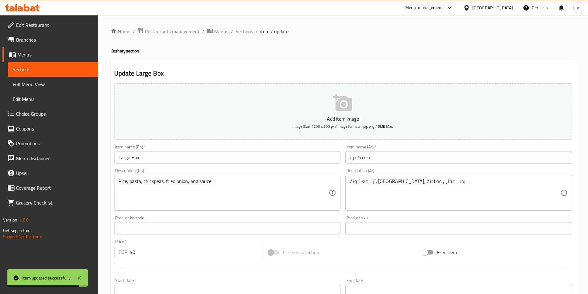
drag, startPoint x: 49, startPoint y: 64, endPoint x: 57, endPoint y: 75, distance: 13.2
click at [49, 64] on link "Sections" at bounding box center [53, 69] width 90 height 15
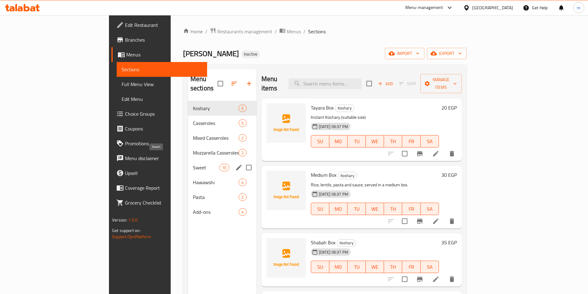
click at [193, 164] on span "Sweet" at bounding box center [206, 167] width 26 height 7
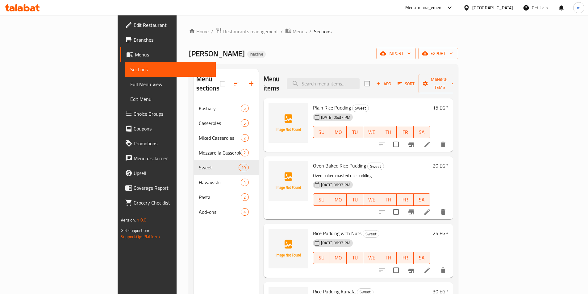
click at [436, 139] on li at bounding box center [426, 144] width 17 height 11
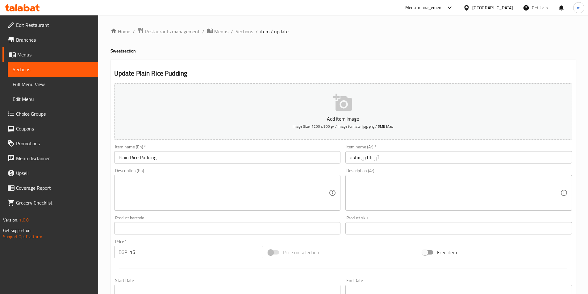
click at [172, 192] on textarea at bounding box center [223, 192] width 210 height 29
paste textarea "Rice, water, milk, sugar, salt"
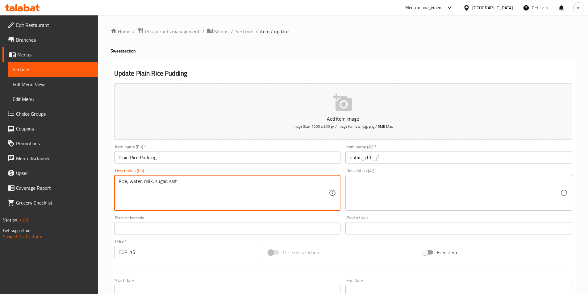
type textarea "Rice, water, milk, sugar, salt"
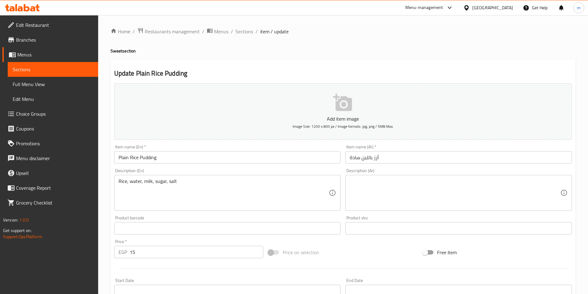
click at [387, 190] on textarea at bounding box center [455, 192] width 210 height 29
paste textarea "أرز، ماء، حليب، سكر، ملح"
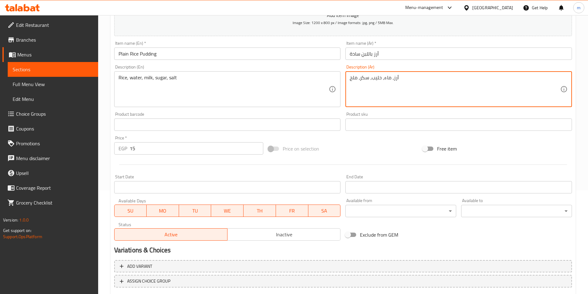
scroll to position [142, 0]
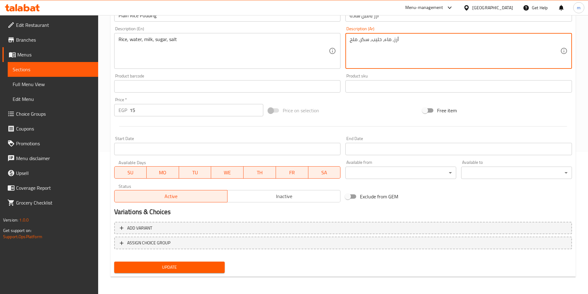
type textarea "أرز، ماء، حليب، سكر، ملح"
click at [146, 266] on span "Update" at bounding box center [169, 267] width 101 height 8
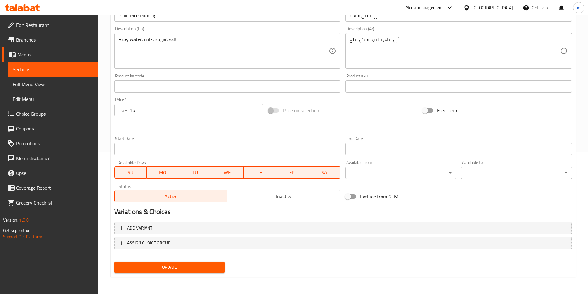
click at [64, 73] on span "Sections" at bounding box center [53, 69] width 81 height 7
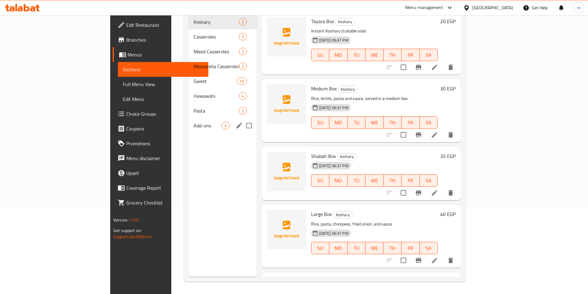
scroll to position [86, 0]
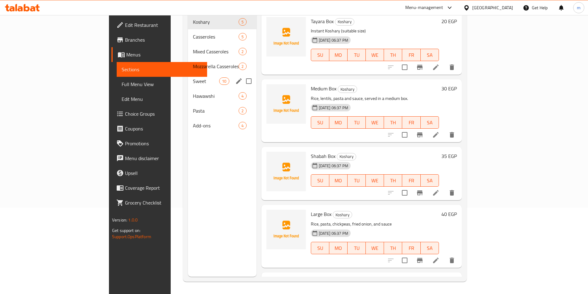
click at [193, 77] on span "Sweet" at bounding box center [206, 80] width 26 height 7
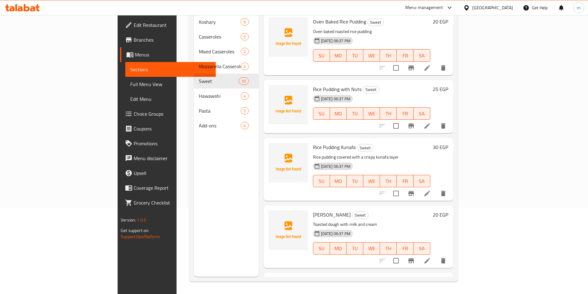
scroll to position [62, 0]
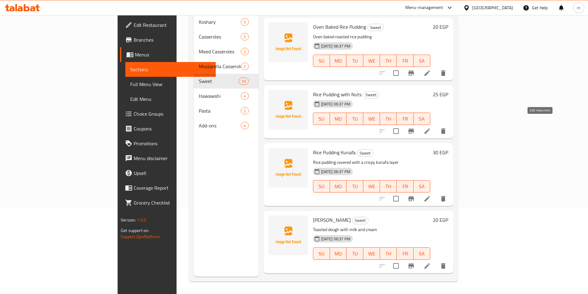
click at [431, 127] on icon at bounding box center [426, 130] width 7 height 7
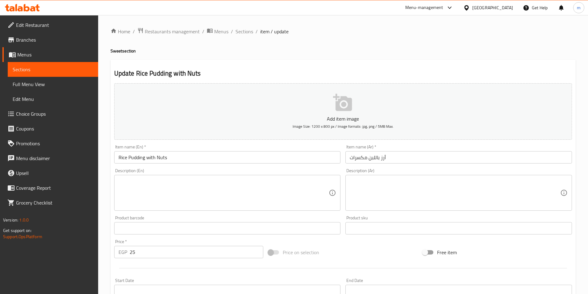
click at [150, 204] on textarea at bounding box center [223, 192] width 210 height 29
paste textarea "Rice pudding with a medley of crunchy nuts"
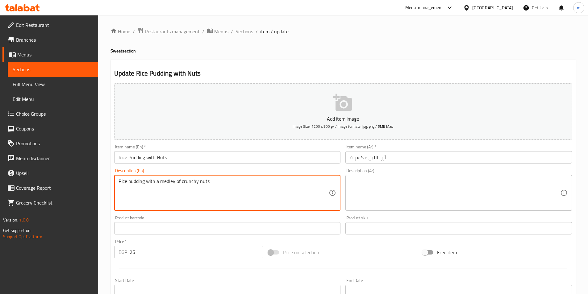
type textarea "Rice pudding with a medley of crunchy nuts"
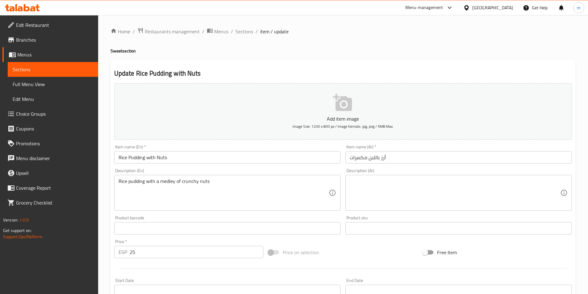
click at [384, 198] on textarea at bounding box center [455, 192] width 210 height 29
paste textarea "أرز باللبن مع مزيج من المكسرات المقرمشة"
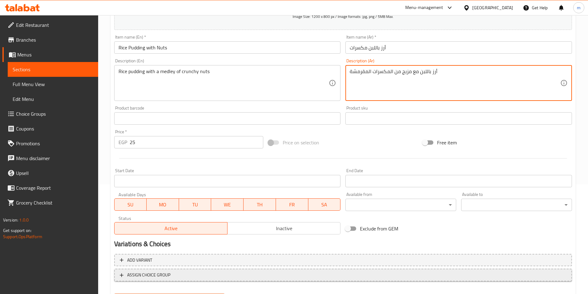
scroll to position [142, 0]
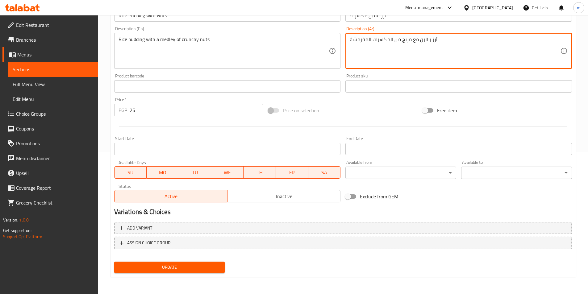
type textarea "أرز باللبن مع مزيج من المكسرات المقرمشة"
click at [173, 263] on span "Update" at bounding box center [169, 267] width 101 height 8
